Goal: Information Seeking & Learning: Learn about a topic

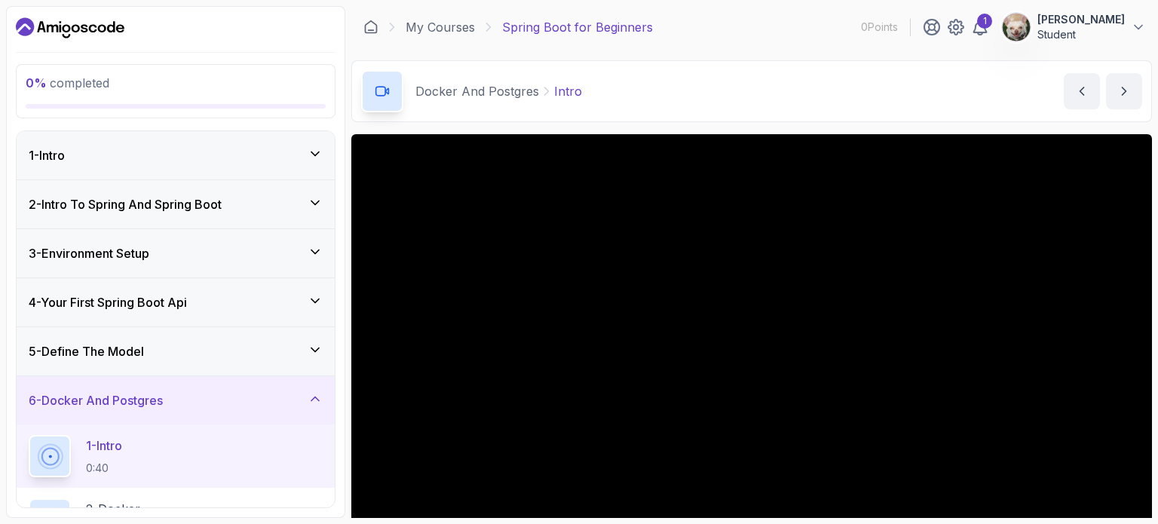
click at [184, 143] on div "1 - Intro" at bounding box center [176, 155] width 318 height 48
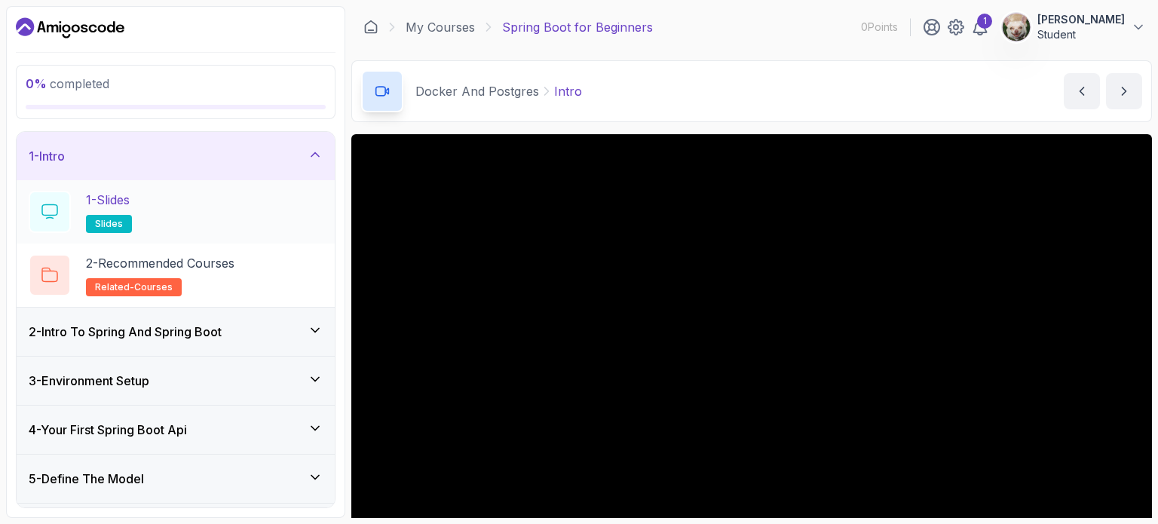
click at [255, 219] on div "1 - Slides slides" at bounding box center [176, 212] width 294 height 42
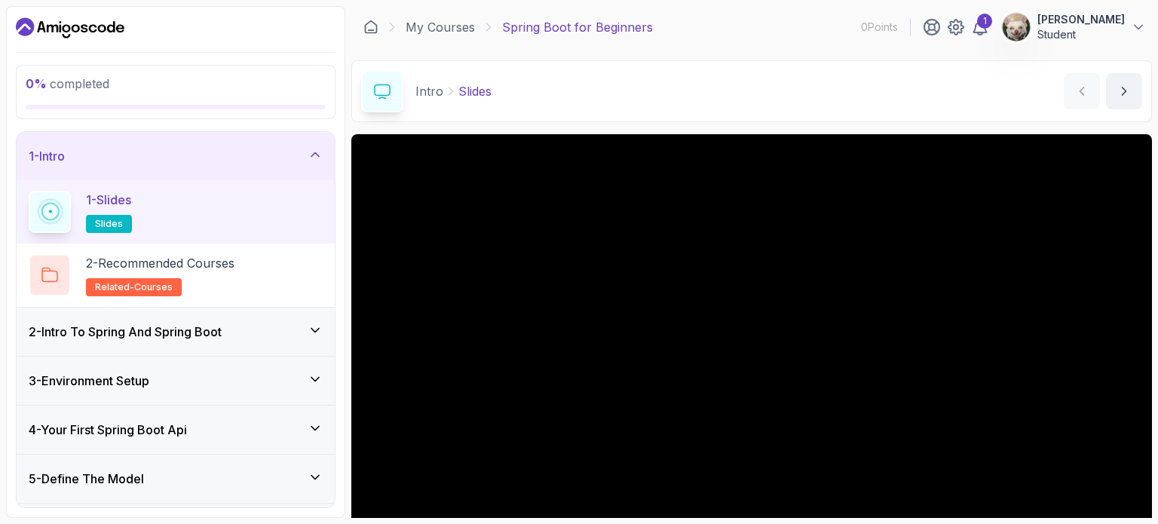
click at [626, 64] on div "Intro Slides Slides by [PERSON_NAME]" at bounding box center [751, 91] width 801 height 62
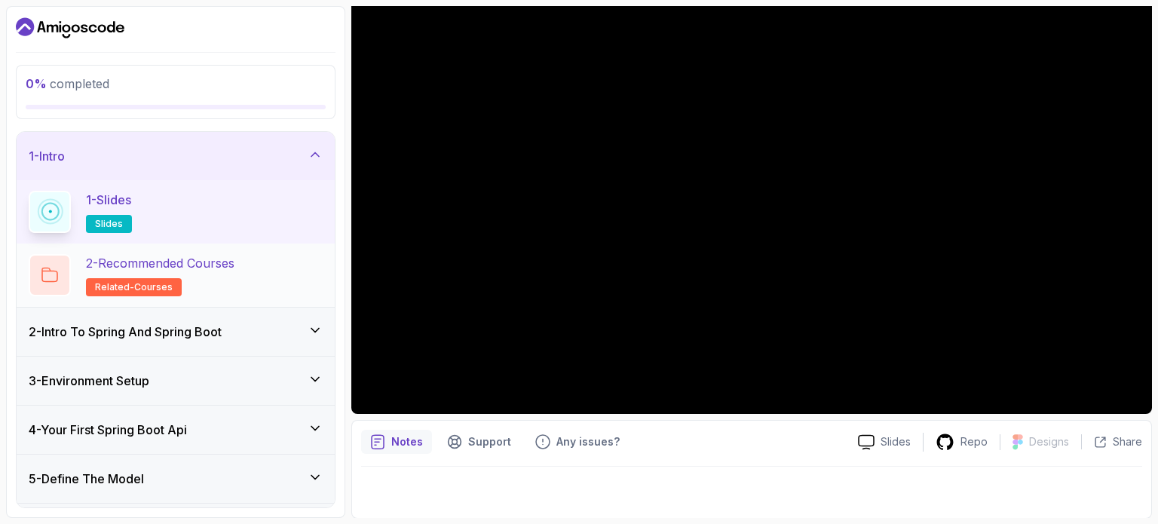
click at [283, 271] on div "2 - Recommended Courses related-courses" at bounding box center [176, 275] width 294 height 42
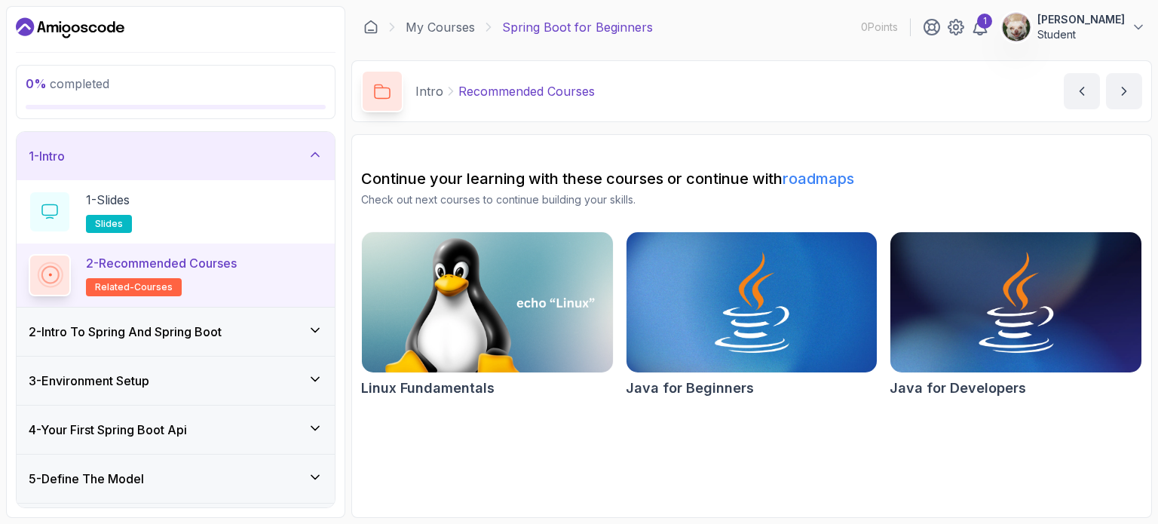
click at [222, 335] on h3 "2 - Intro To Spring And Spring Boot" at bounding box center [125, 332] width 193 height 18
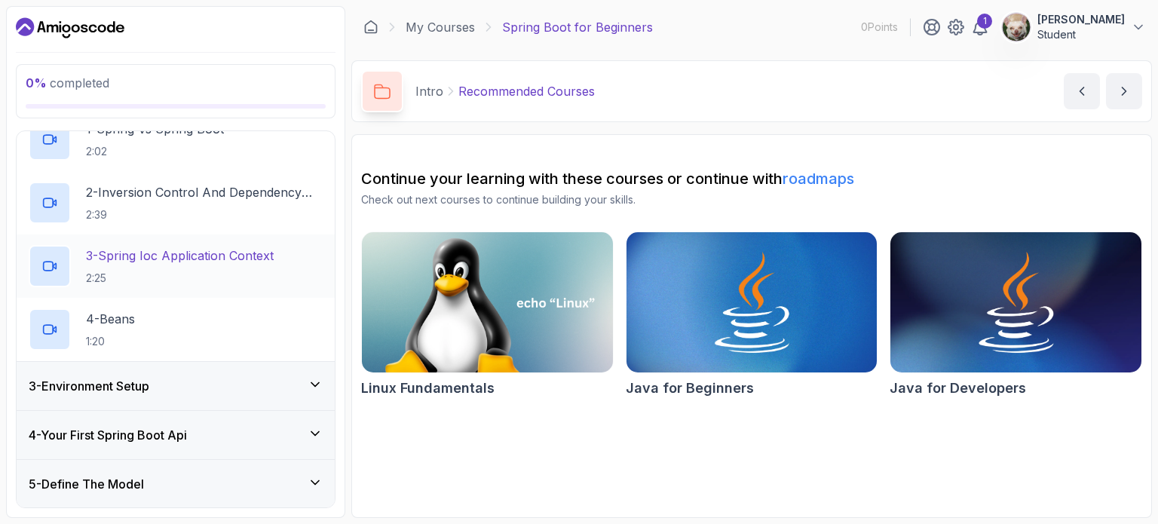
scroll to position [134, 0]
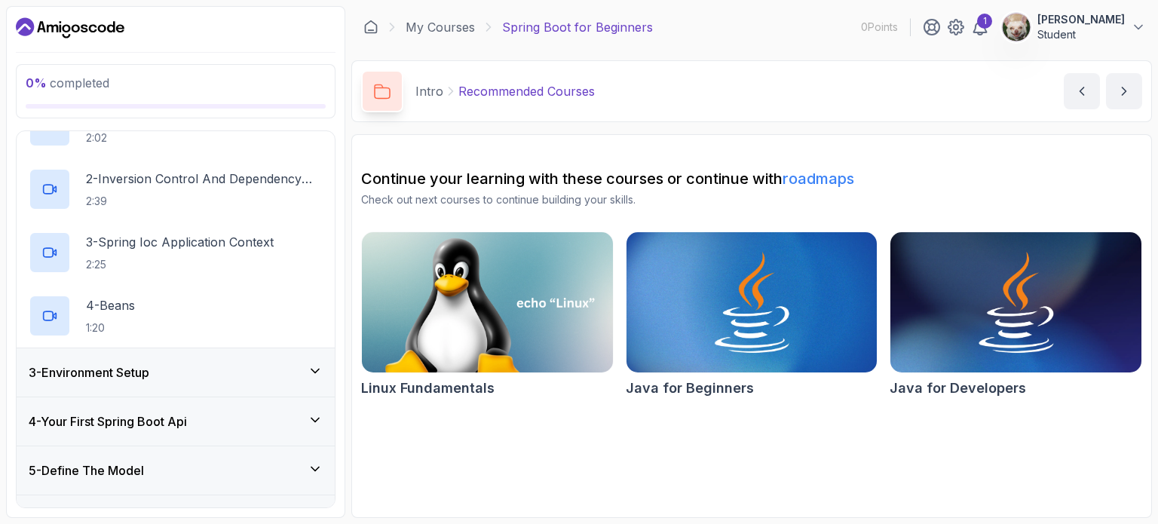
click at [247, 369] on div "3 - Environment Setup" at bounding box center [176, 372] width 294 height 18
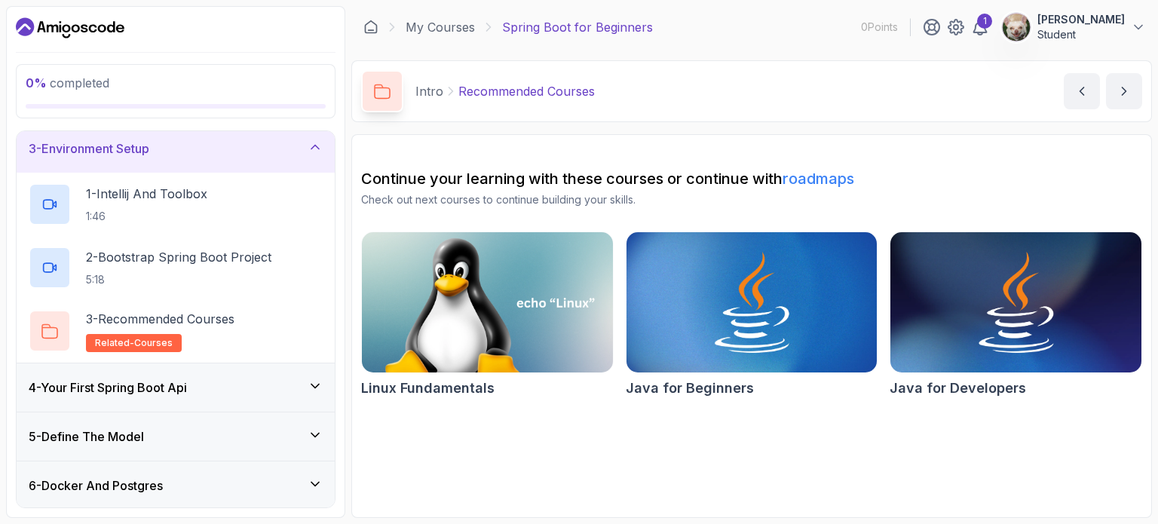
scroll to position [121, 0]
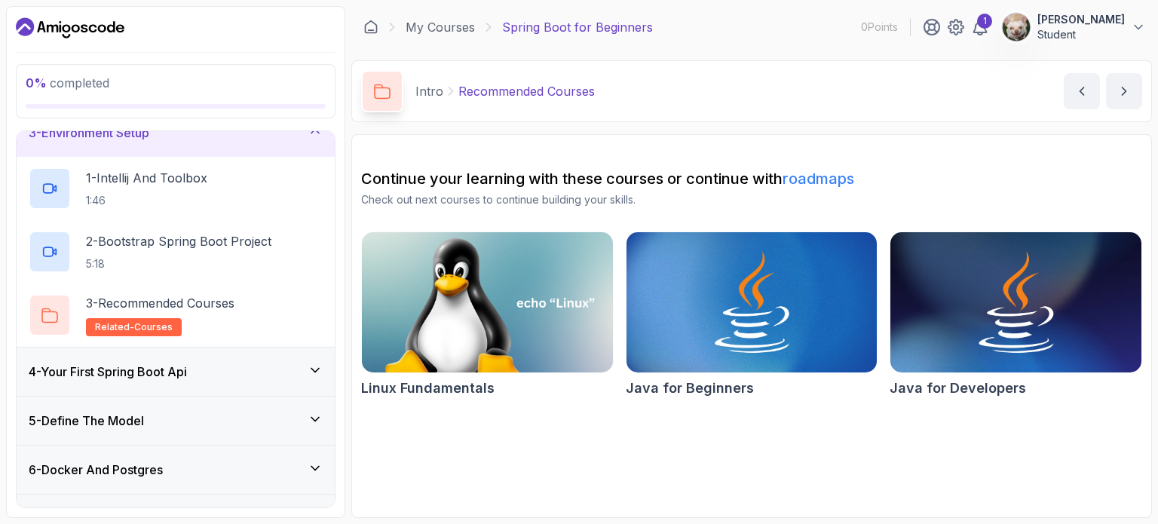
click at [247, 369] on div "4 - Your First Spring Boot Api" at bounding box center [176, 372] width 294 height 18
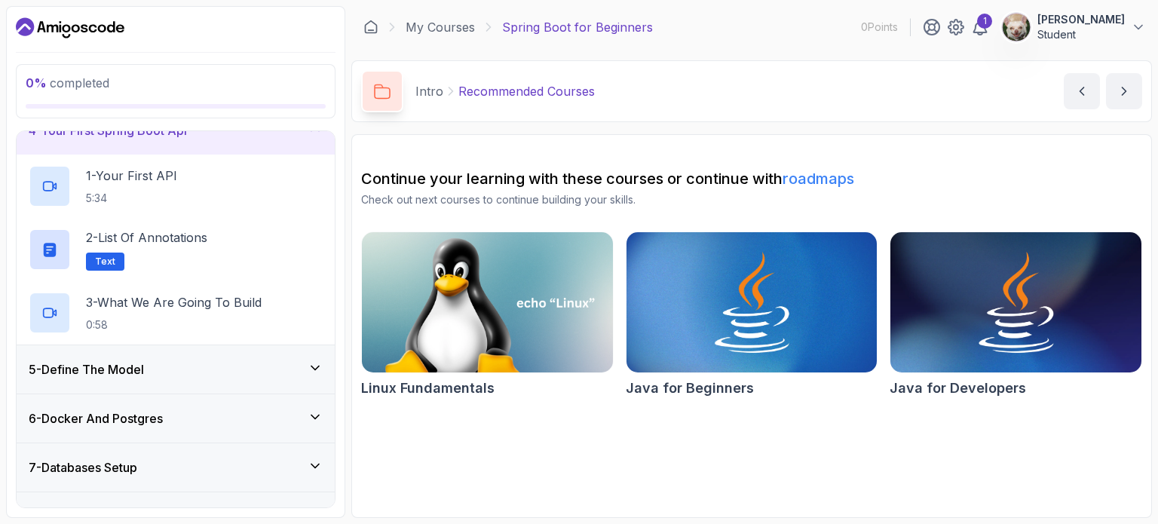
scroll to position [172, 0]
click at [247, 369] on div "5 - Define The Model" at bounding box center [176, 369] width 294 height 18
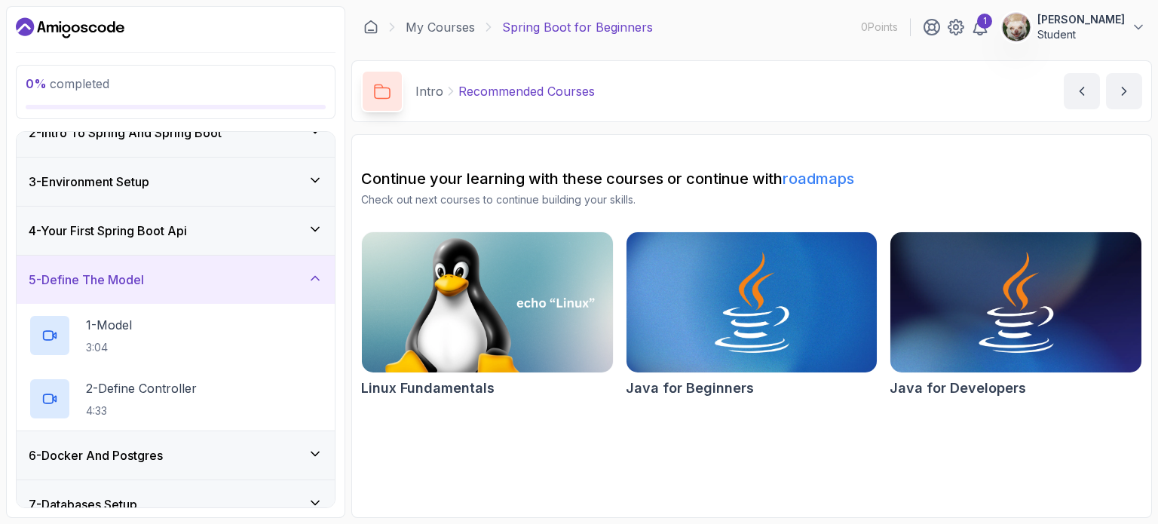
scroll to position [58, 0]
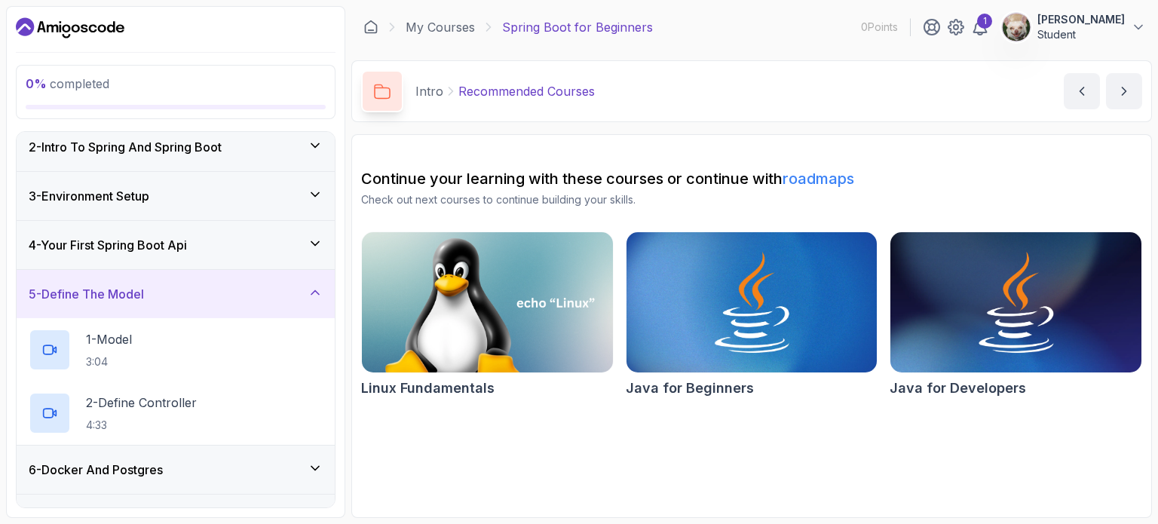
click at [274, 253] on div "4 - Your First Spring Boot Api" at bounding box center [176, 245] width 318 height 48
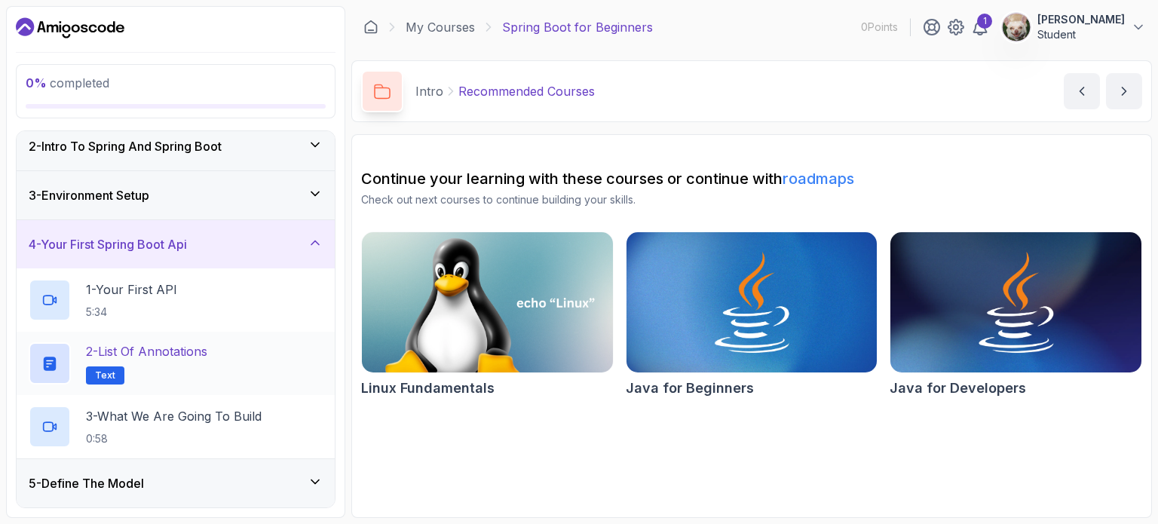
click at [234, 357] on div "2 - List of Annotations Text" at bounding box center [176, 363] width 294 height 42
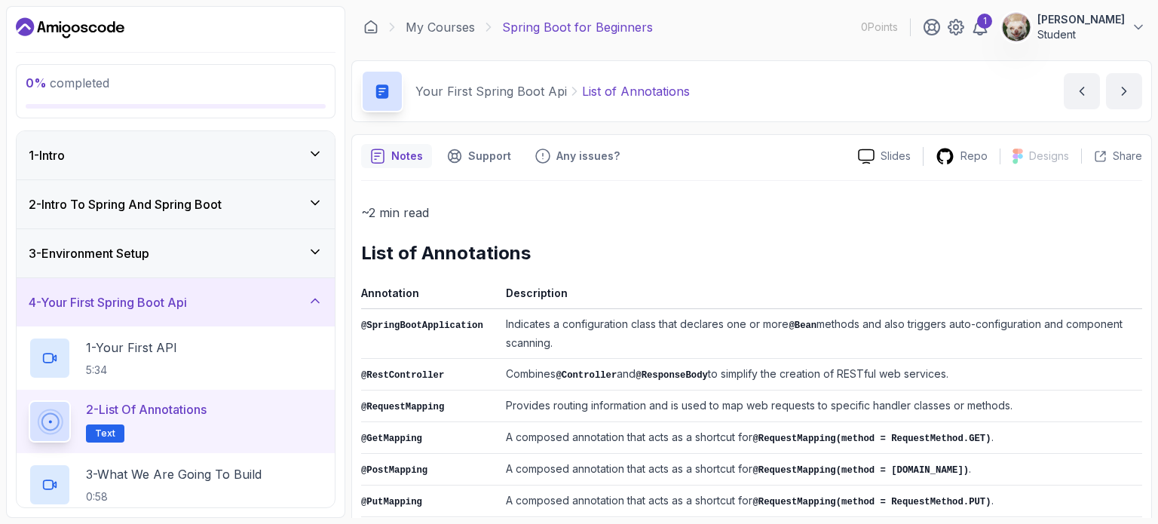
click at [274, 161] on div "1 - Intro" at bounding box center [176, 155] width 294 height 18
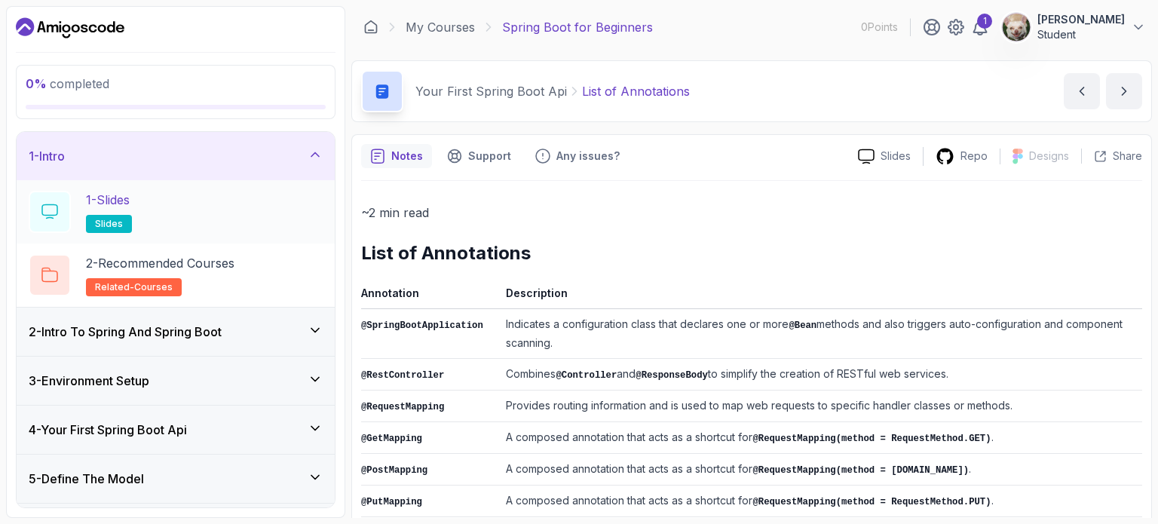
click at [244, 217] on div "1 - Slides slides" at bounding box center [176, 212] width 294 height 42
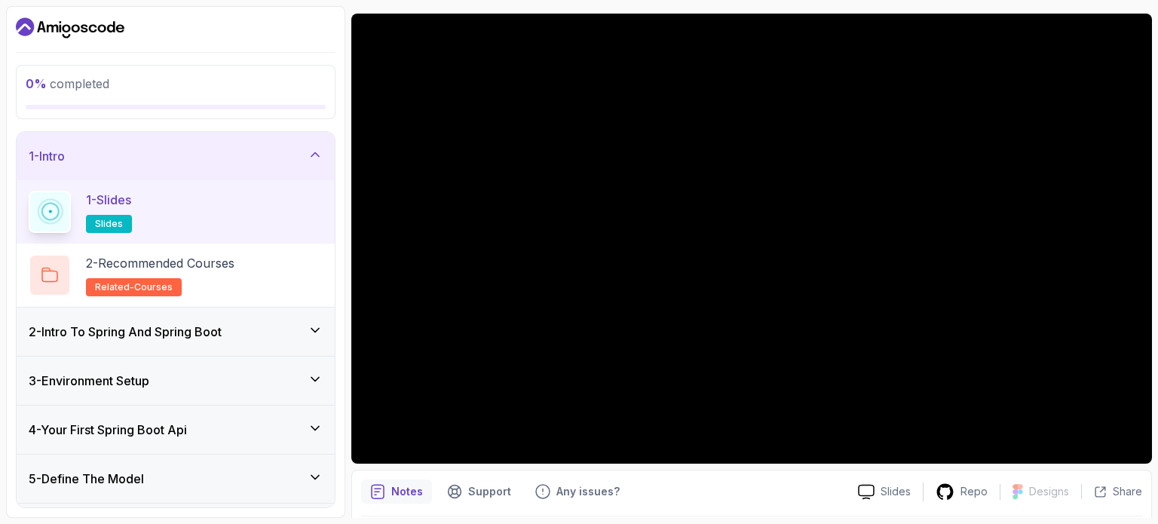
scroll to position [127, 0]
